Goal: Task Accomplishment & Management: Manage account settings

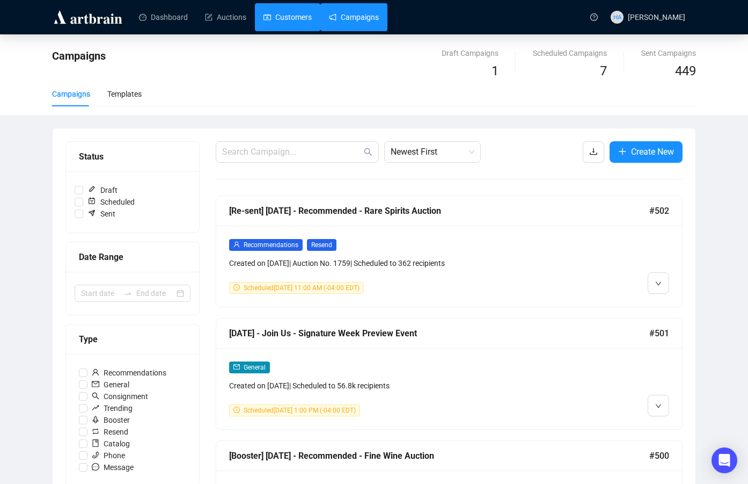
click at [286, 14] on link "Customers" at bounding box center [288, 17] width 48 height 28
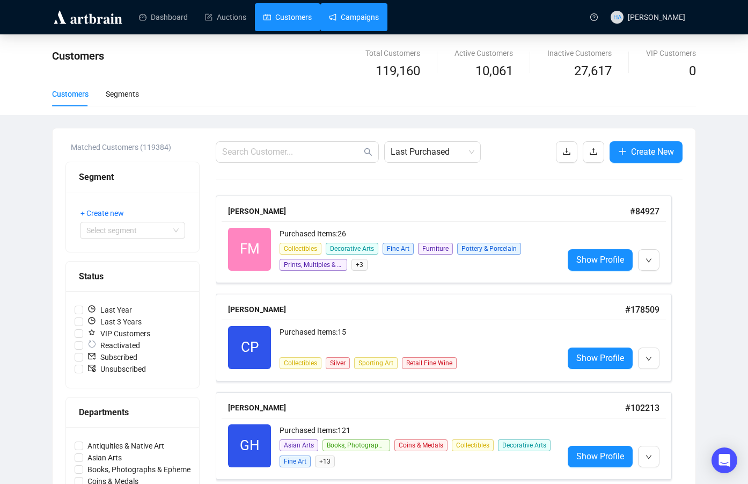
click at [359, 14] on link "Campaigns" at bounding box center [354, 17] width 50 height 28
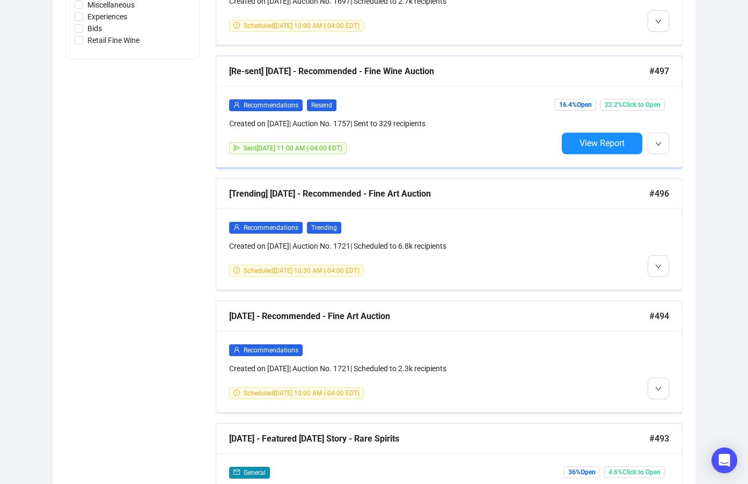
scroll to position [805, 0]
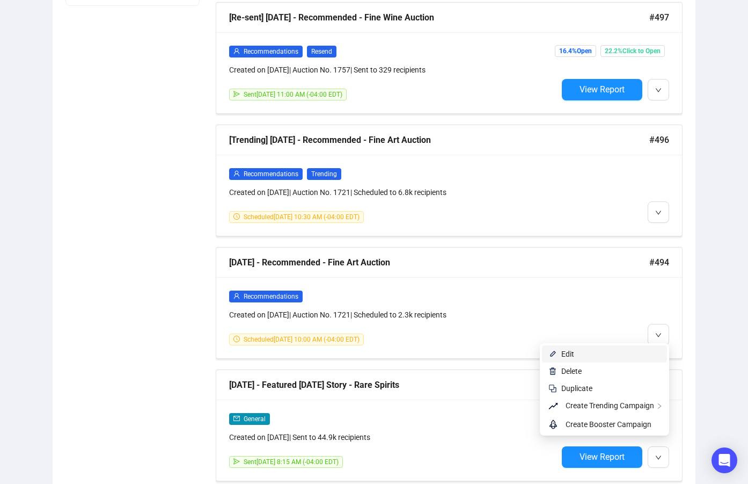
click at [605, 355] on span "Edit" at bounding box center [610, 354] width 99 height 12
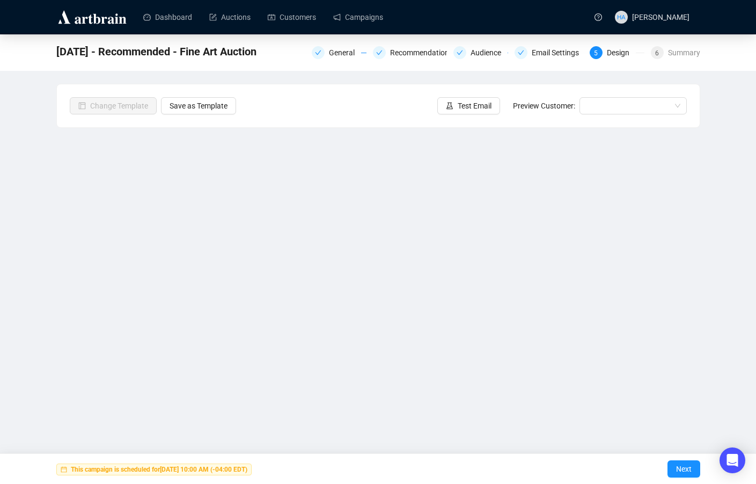
click at [365, 92] on div "Change Template Save as Template Test Email Preview Customer:" at bounding box center [378, 105] width 643 height 43
click at [367, 14] on link "Campaigns" at bounding box center [358, 17] width 50 height 28
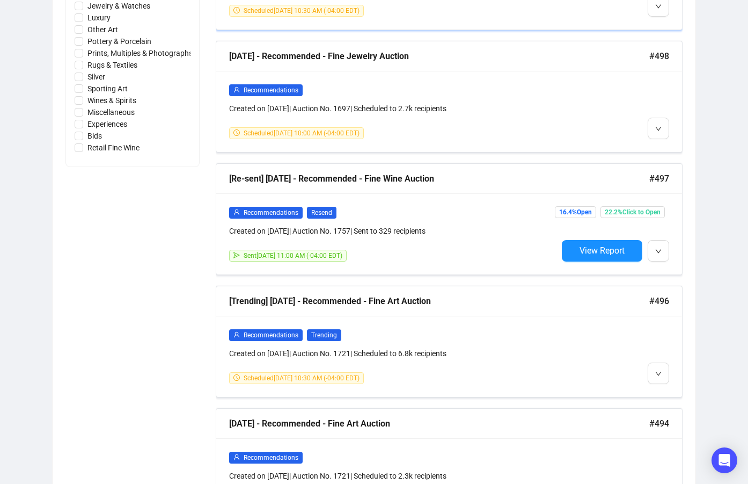
scroll to position [698, 0]
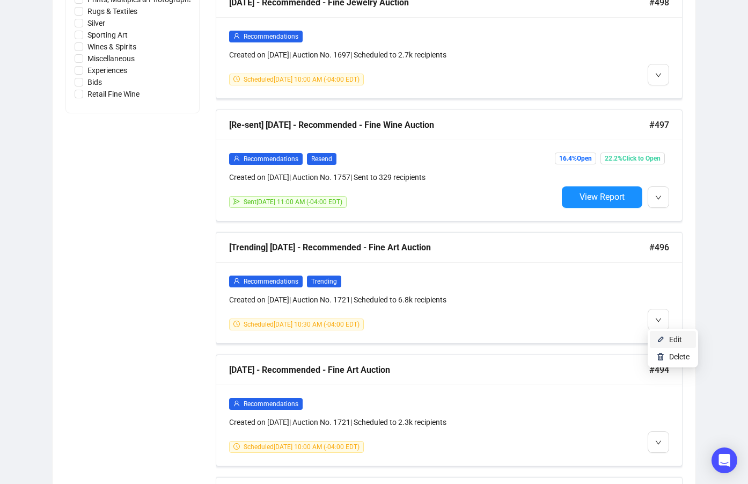
click at [665, 337] on li "Edit" at bounding box center [673, 339] width 46 height 17
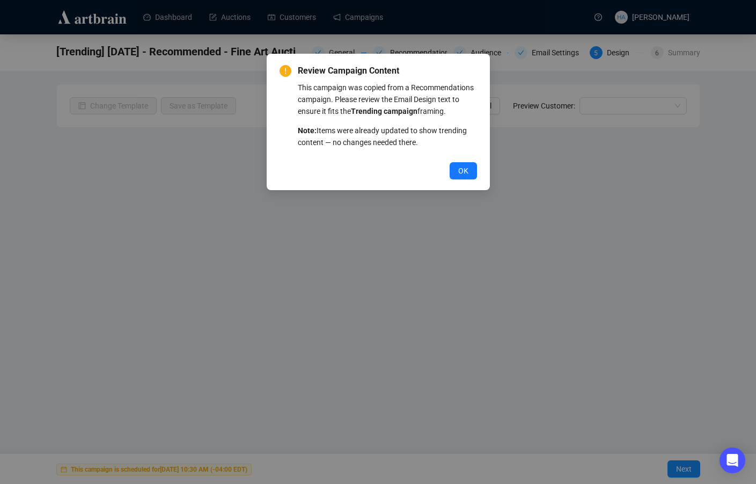
click at [463, 168] on span "OK" at bounding box center [463, 171] width 10 height 12
click at [466, 166] on span "OK" at bounding box center [463, 171] width 10 height 12
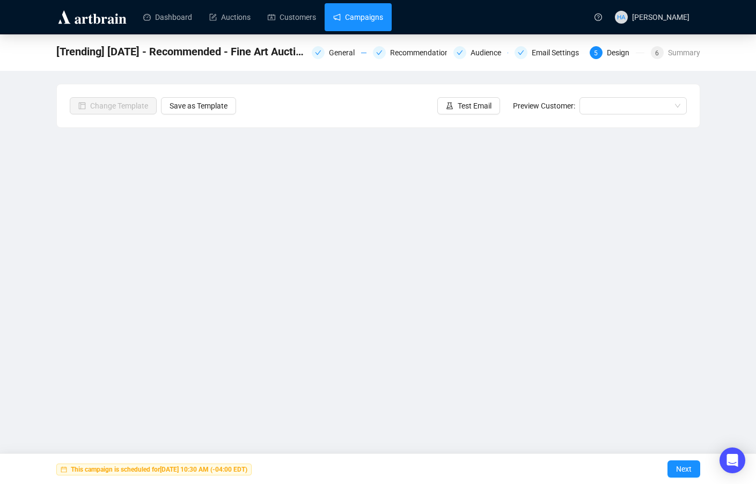
click at [378, 18] on link "Campaigns" at bounding box center [358, 17] width 50 height 28
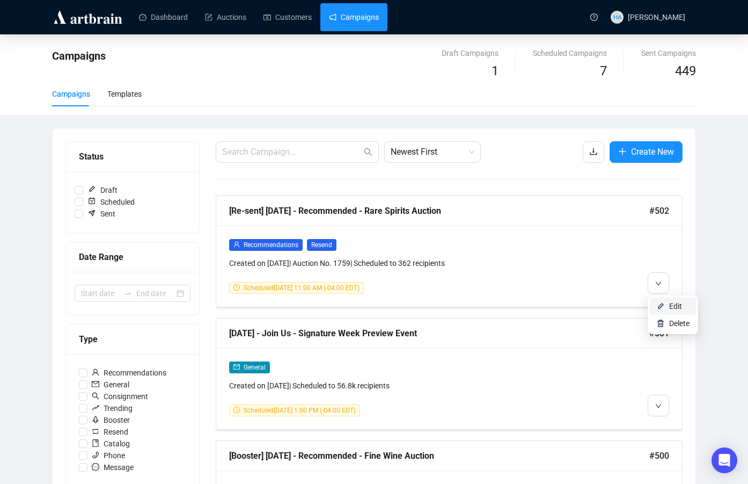
click at [674, 306] on span "Edit" at bounding box center [675, 306] width 13 height 9
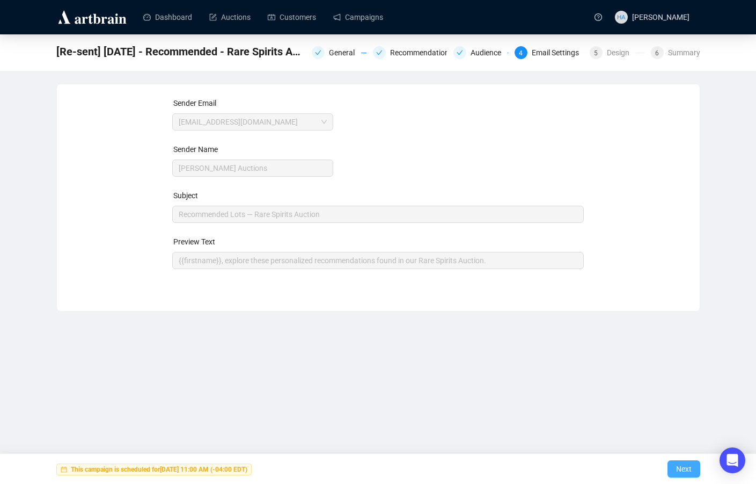
click at [690, 471] on span "Next" at bounding box center [684, 469] width 16 height 30
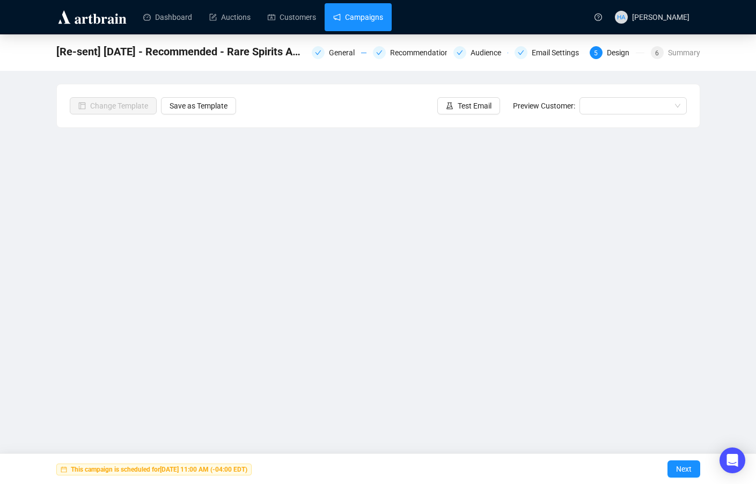
click at [352, 15] on link "Campaigns" at bounding box center [358, 17] width 50 height 28
